Goal: Find specific page/section

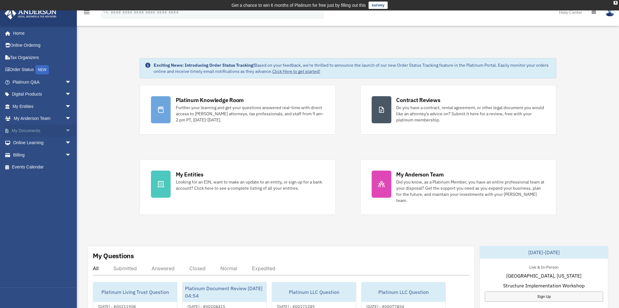
click at [31, 129] on link "My Documents arrow_drop_down" at bounding box center [42, 131] width 76 height 12
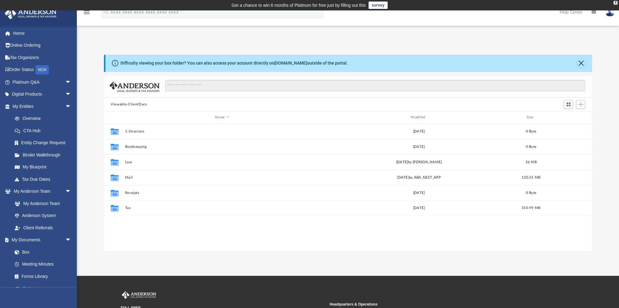
scroll to position [136, 484]
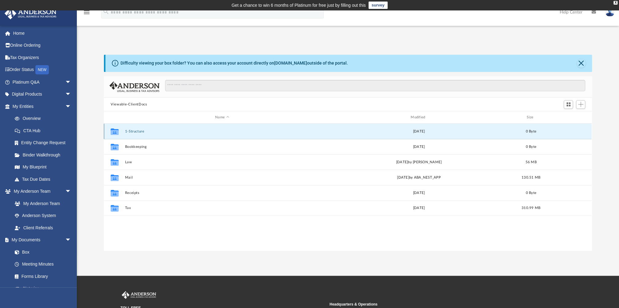
click at [140, 132] on button "1-Structure" at bounding box center [222, 131] width 194 height 4
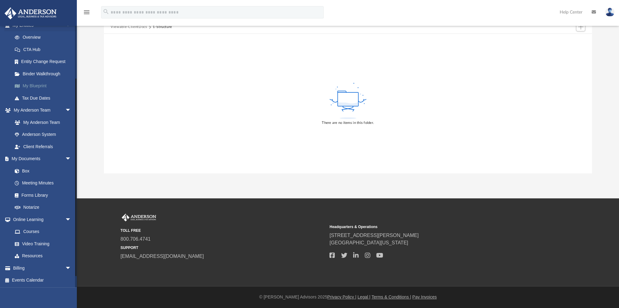
scroll to position [0, 0]
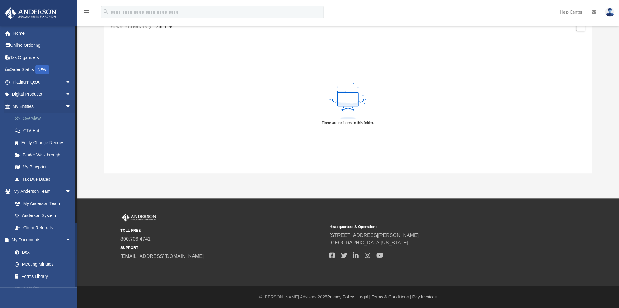
click at [36, 118] on link "Overview" at bounding box center [45, 119] width 72 height 12
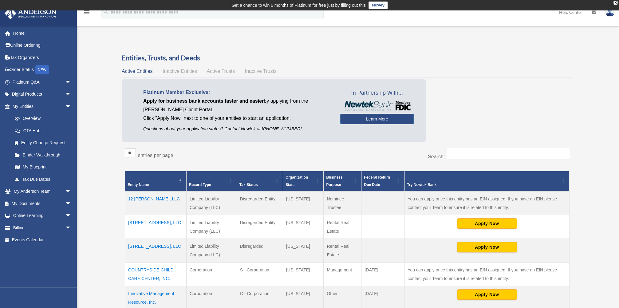
click at [528, 133] on div "Platinum Member Exclusive: Apply for business bank accounts faster and easier b…" at bounding box center [347, 112] width 451 height 66
